Goal: Task Accomplishment & Management: Complete application form

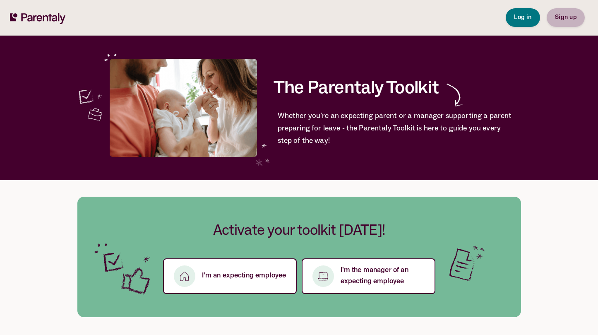
click at [556, 20] on span "Sign up" at bounding box center [566, 17] width 22 height 6
